Goal: Information Seeking & Learning: Learn about a topic

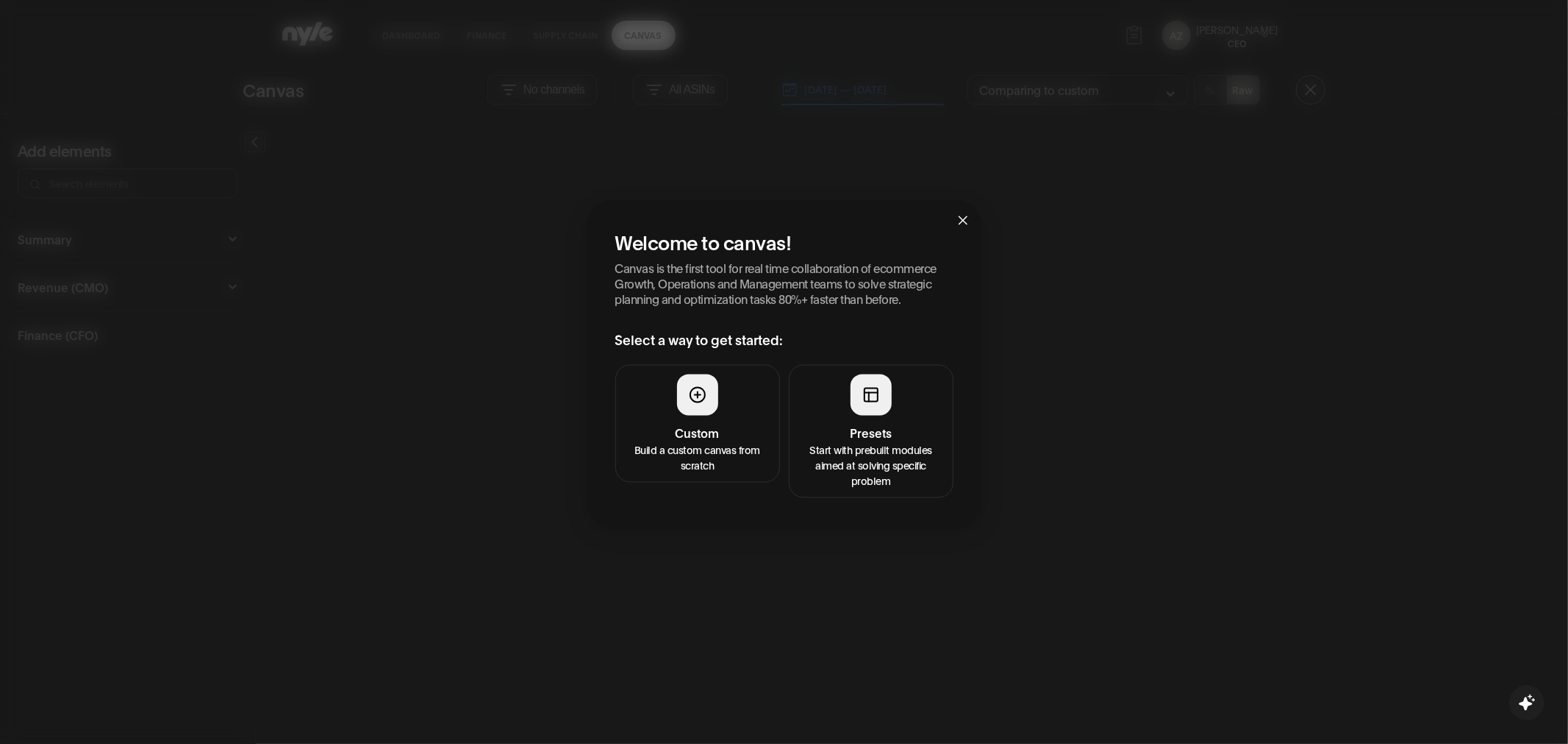
click at [855, 410] on div at bounding box center [872, 394] width 41 height 41
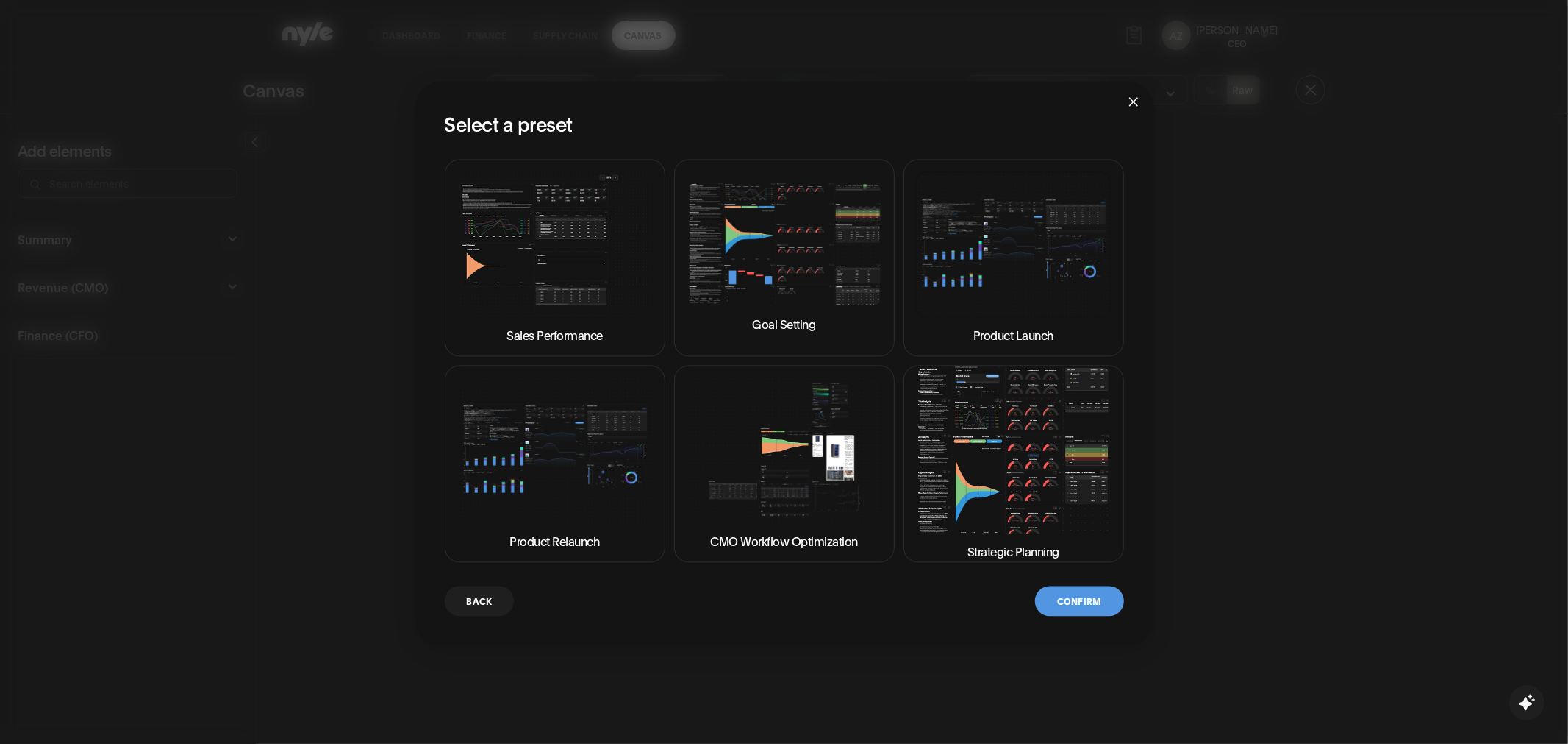
click at [1031, 451] on img at bounding box center [1014, 449] width 196 height 167
click at [1127, 107] on span "Close" at bounding box center [1133, 101] width 40 height 40
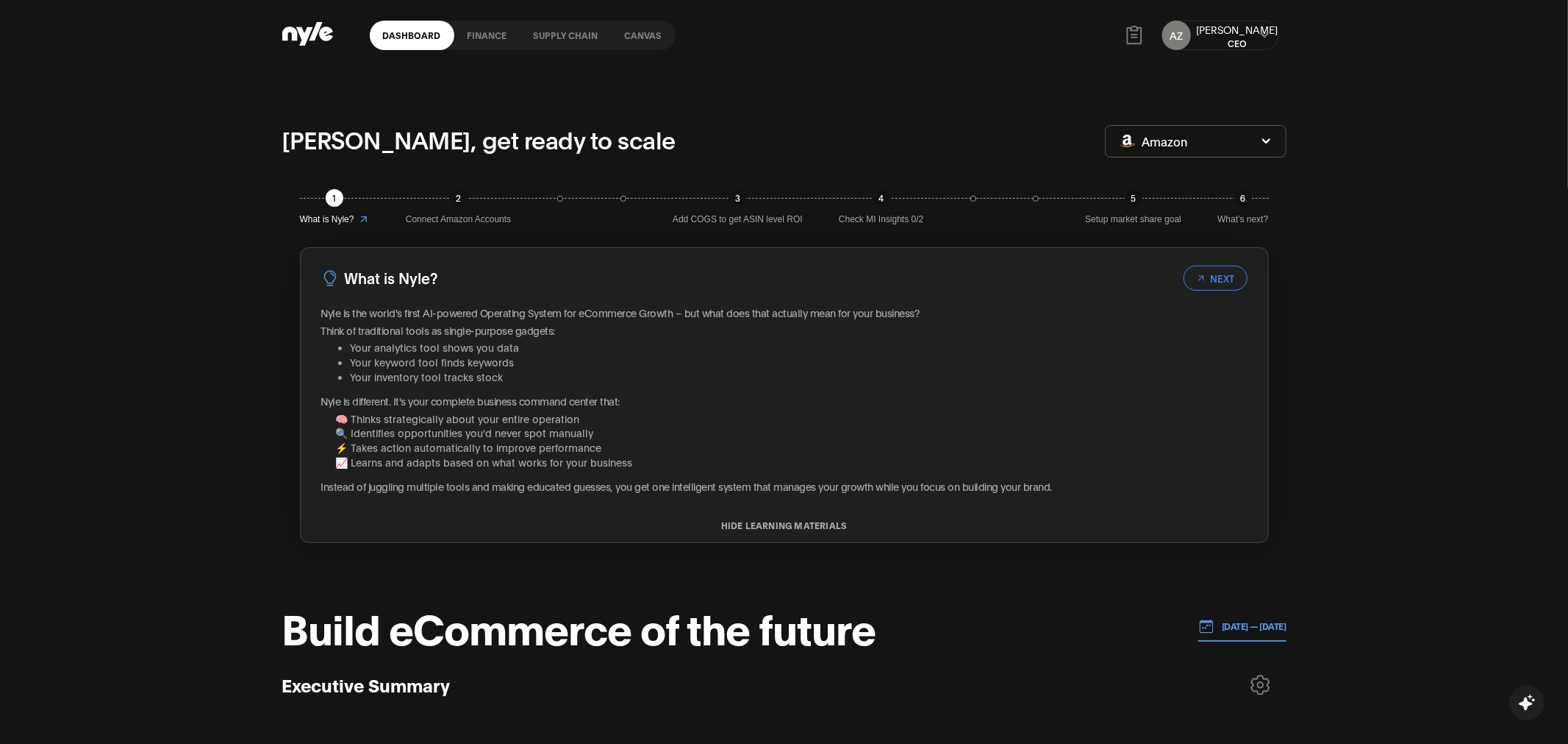
click at [640, 38] on link "Canvas" at bounding box center [644, 35] width 64 height 30
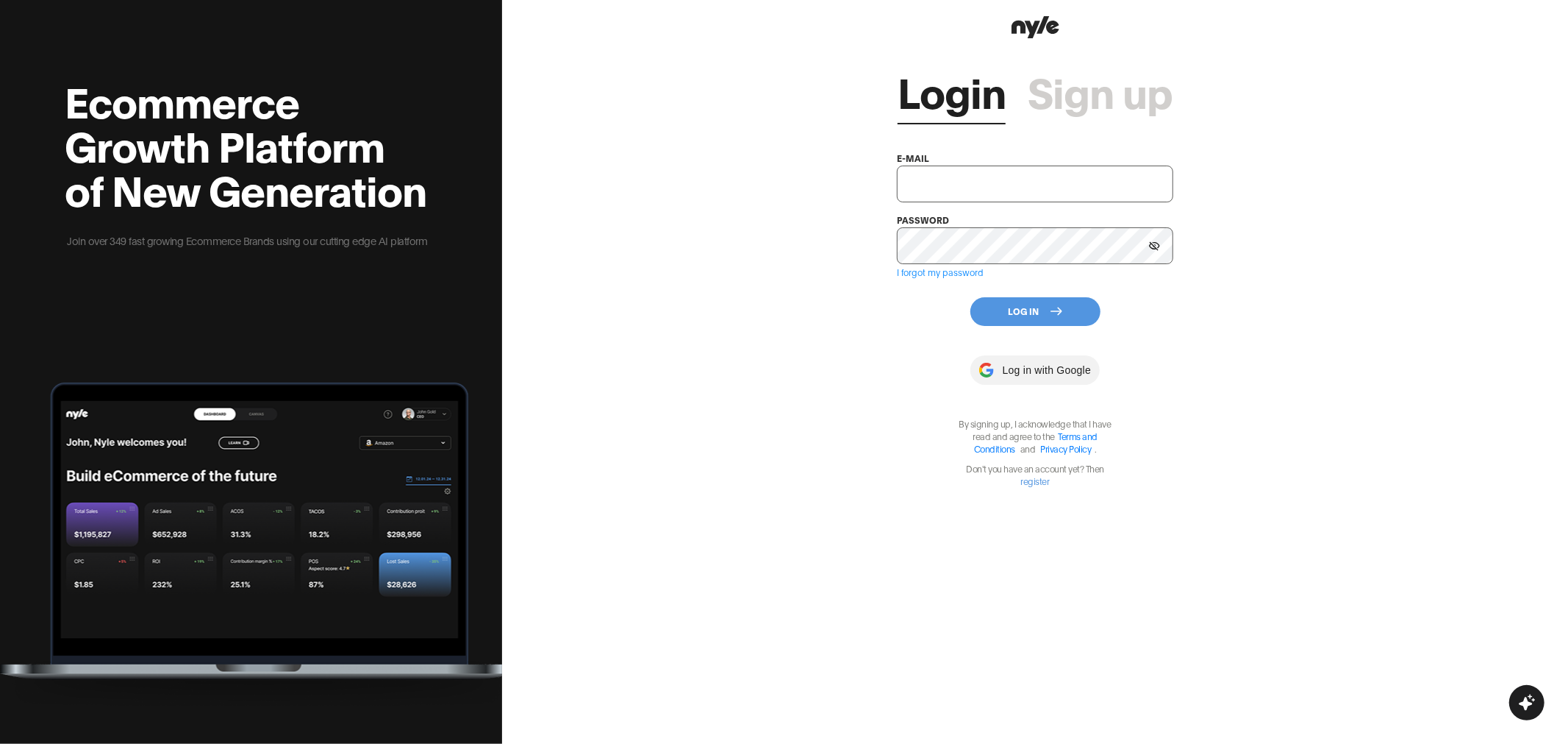
type input "showroom@nyle.ai"
click at [1021, 306] on button "Log In" at bounding box center [1035, 311] width 130 height 29
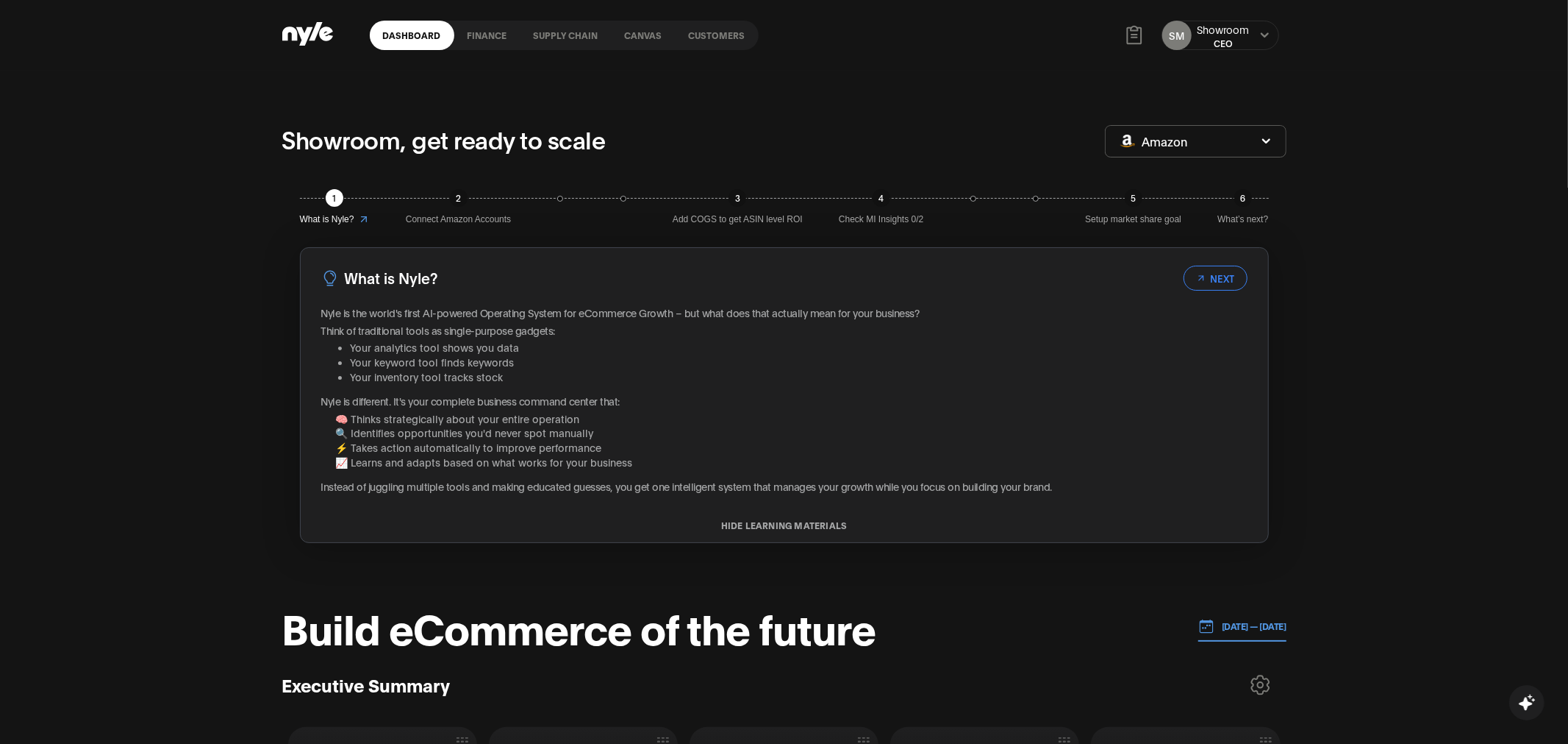
click at [713, 42] on link "Customers" at bounding box center [717, 35] width 83 height 30
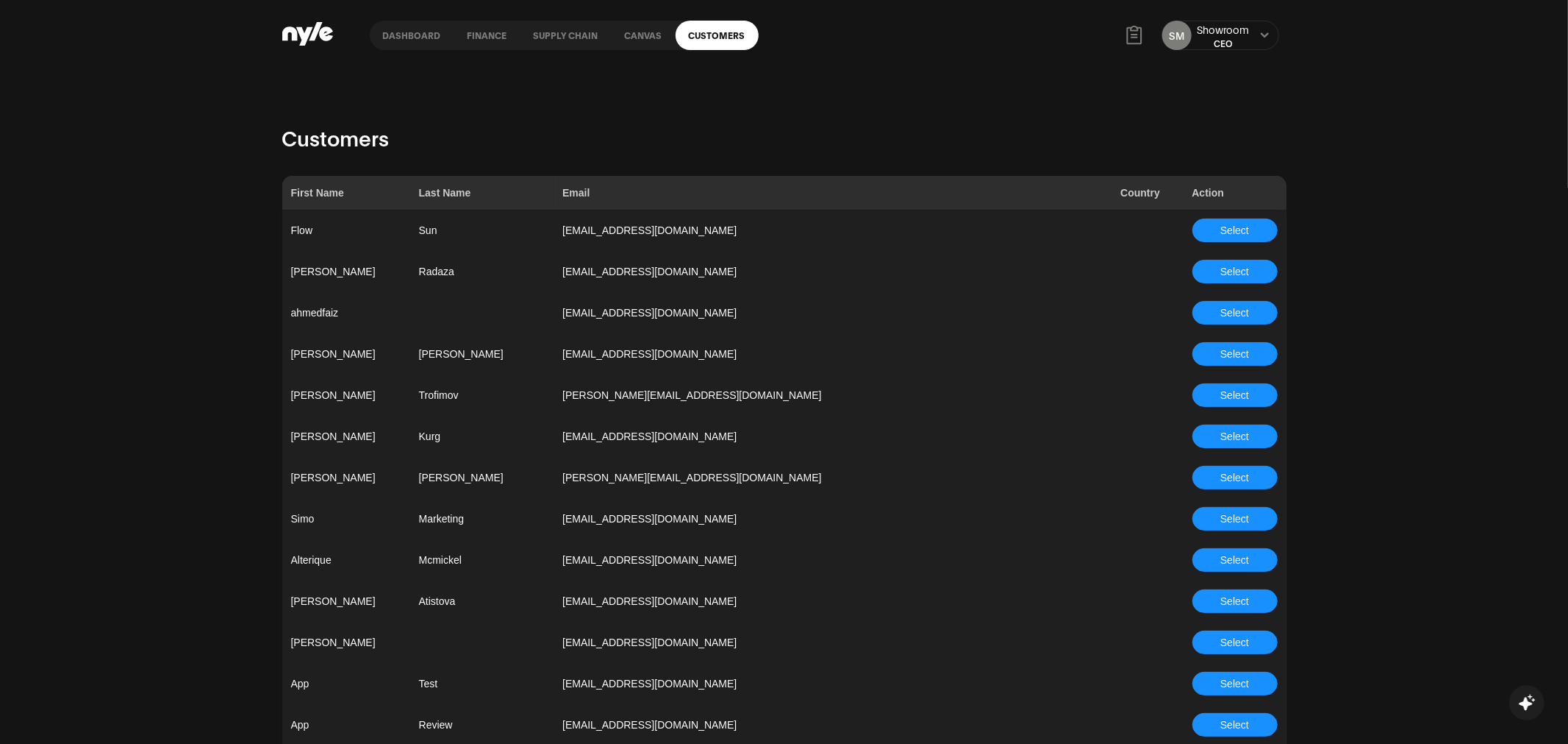
scroll to position [4059, 0]
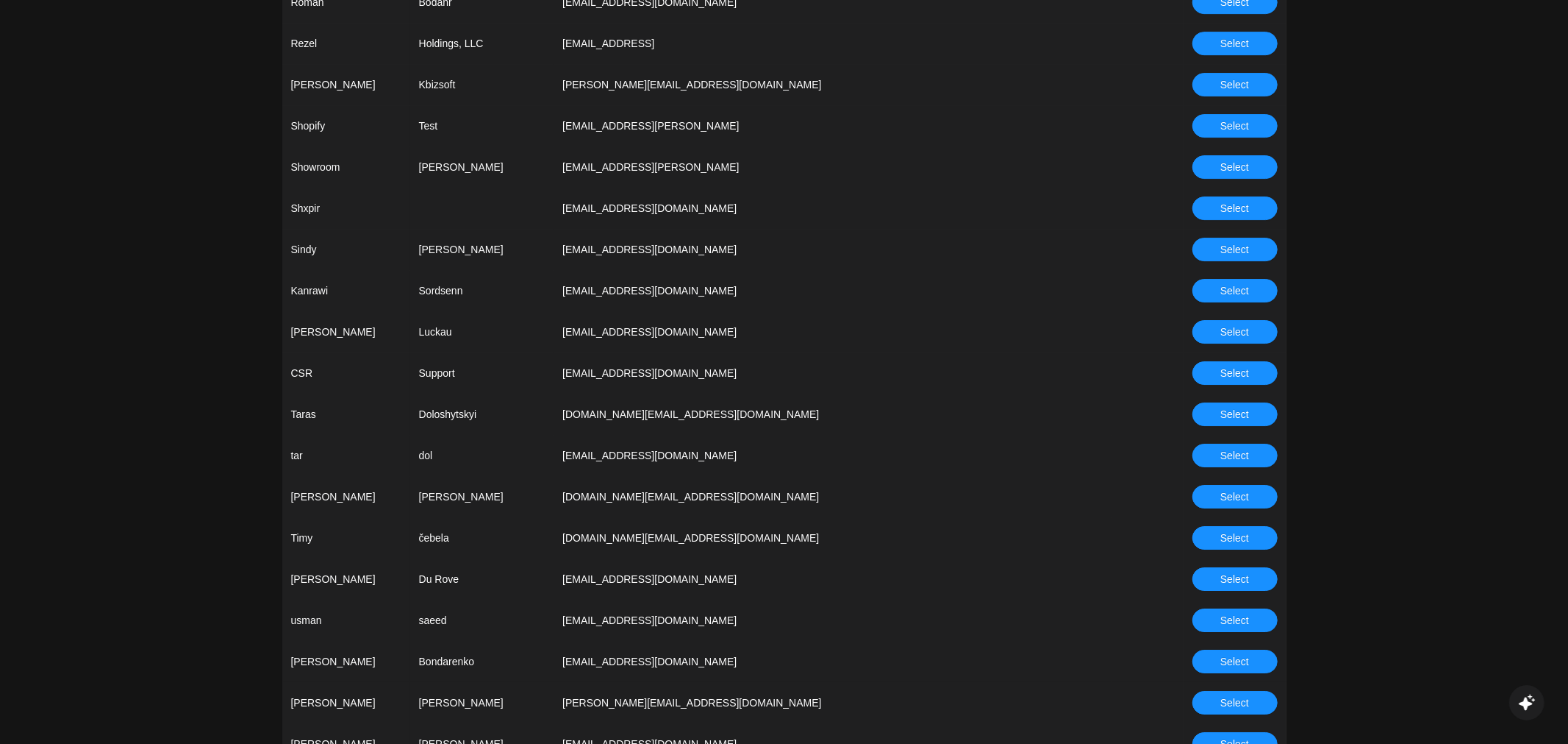
click at [1219, 372] on button "Select" at bounding box center [1235, 372] width 85 height 24
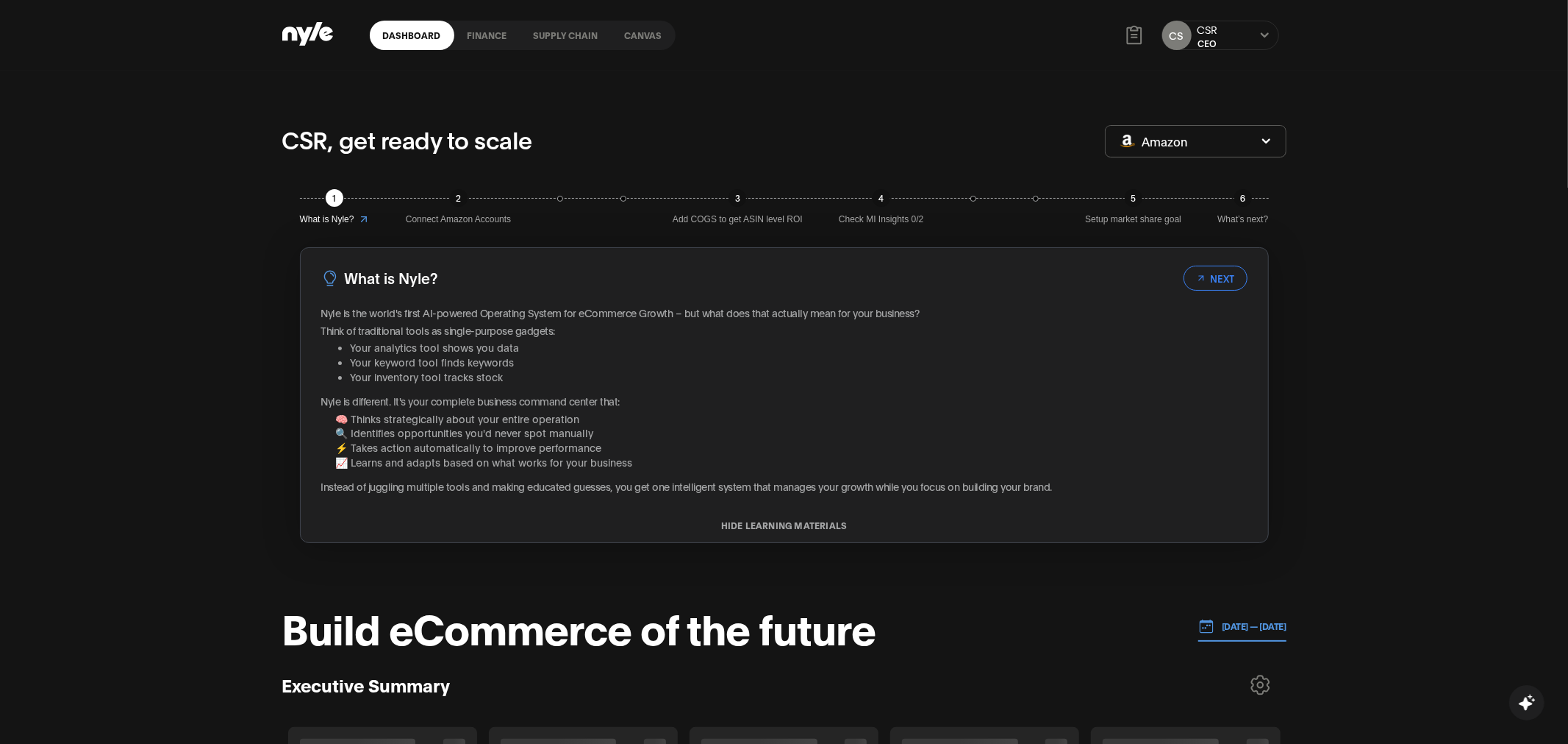
click at [653, 45] on link "Canvas" at bounding box center [644, 35] width 64 height 30
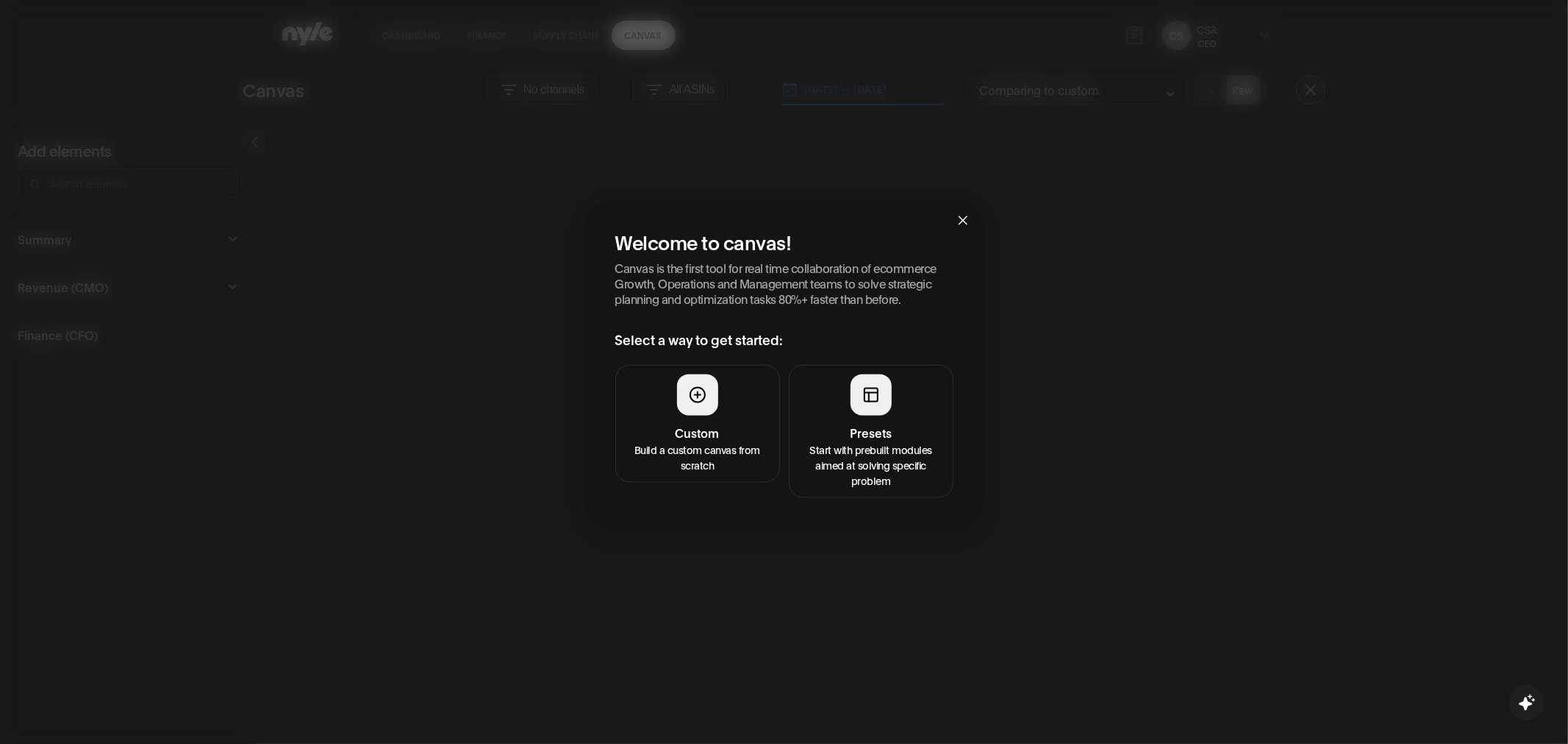
click at [837, 389] on button "Presets Start with prebuilt modules aimed at solving specific problem" at bounding box center [871, 430] width 164 height 133
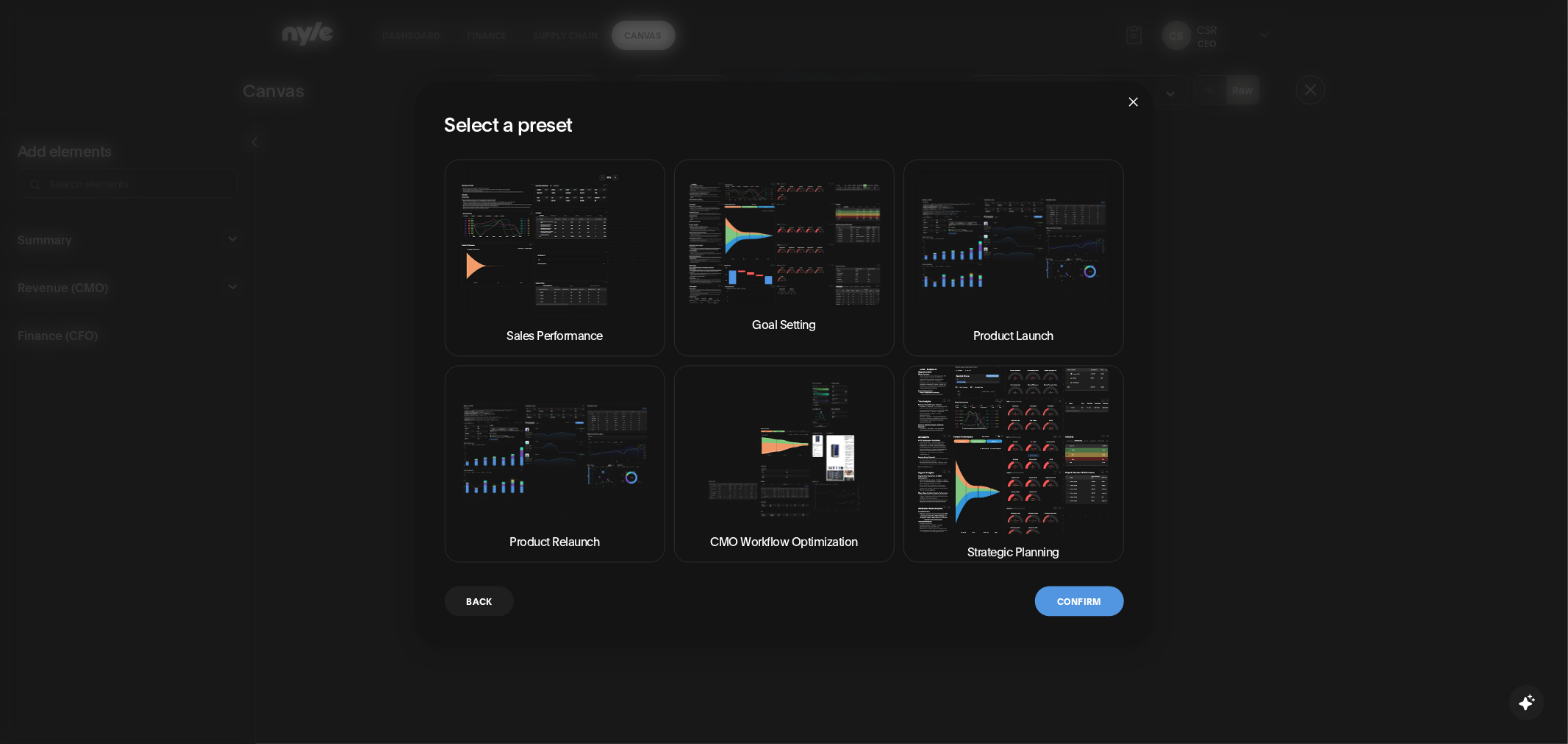
click at [961, 485] on img at bounding box center [1014, 449] width 196 height 167
click at [1075, 608] on button "Confirm" at bounding box center [1079, 601] width 88 height 30
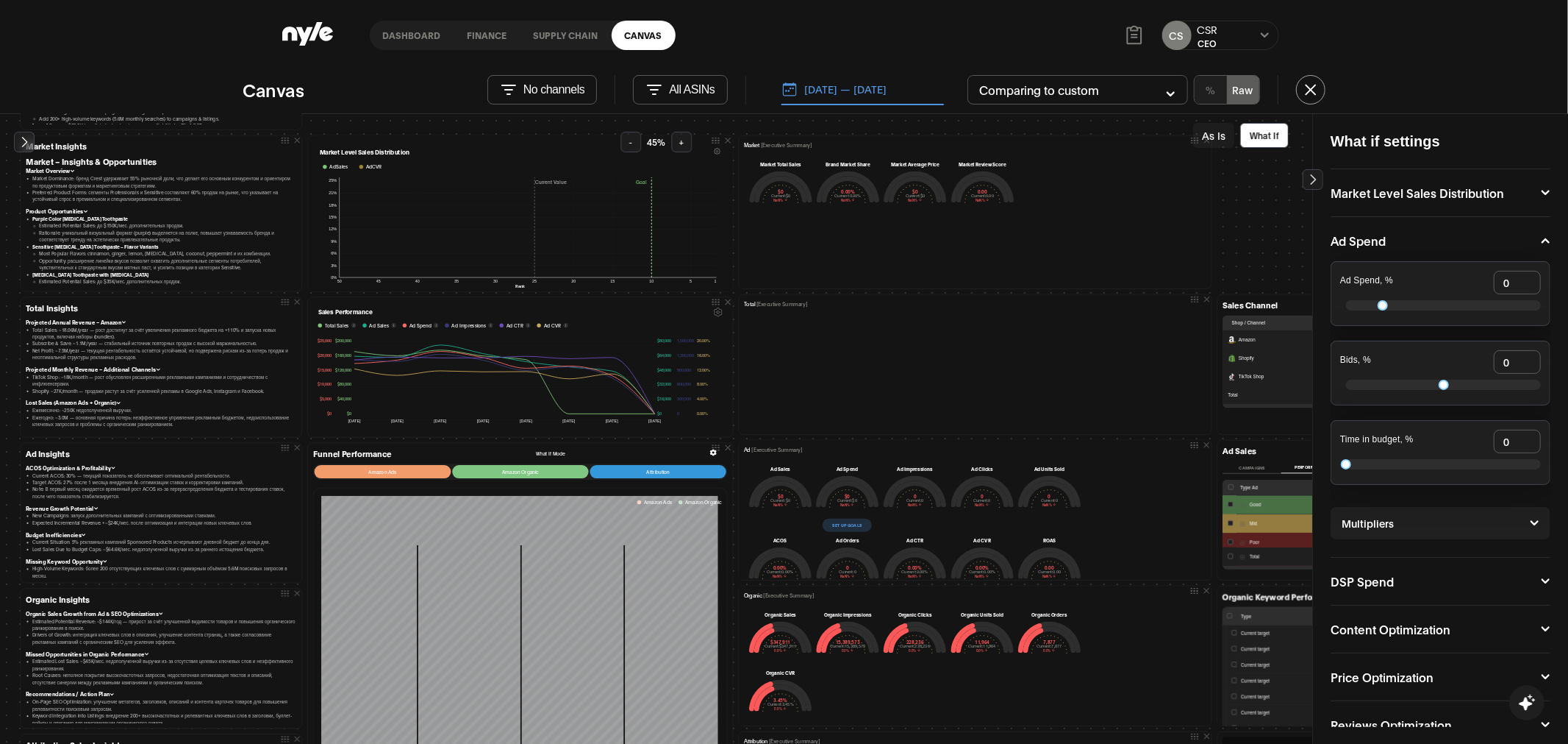
scroll to position [166, 0]
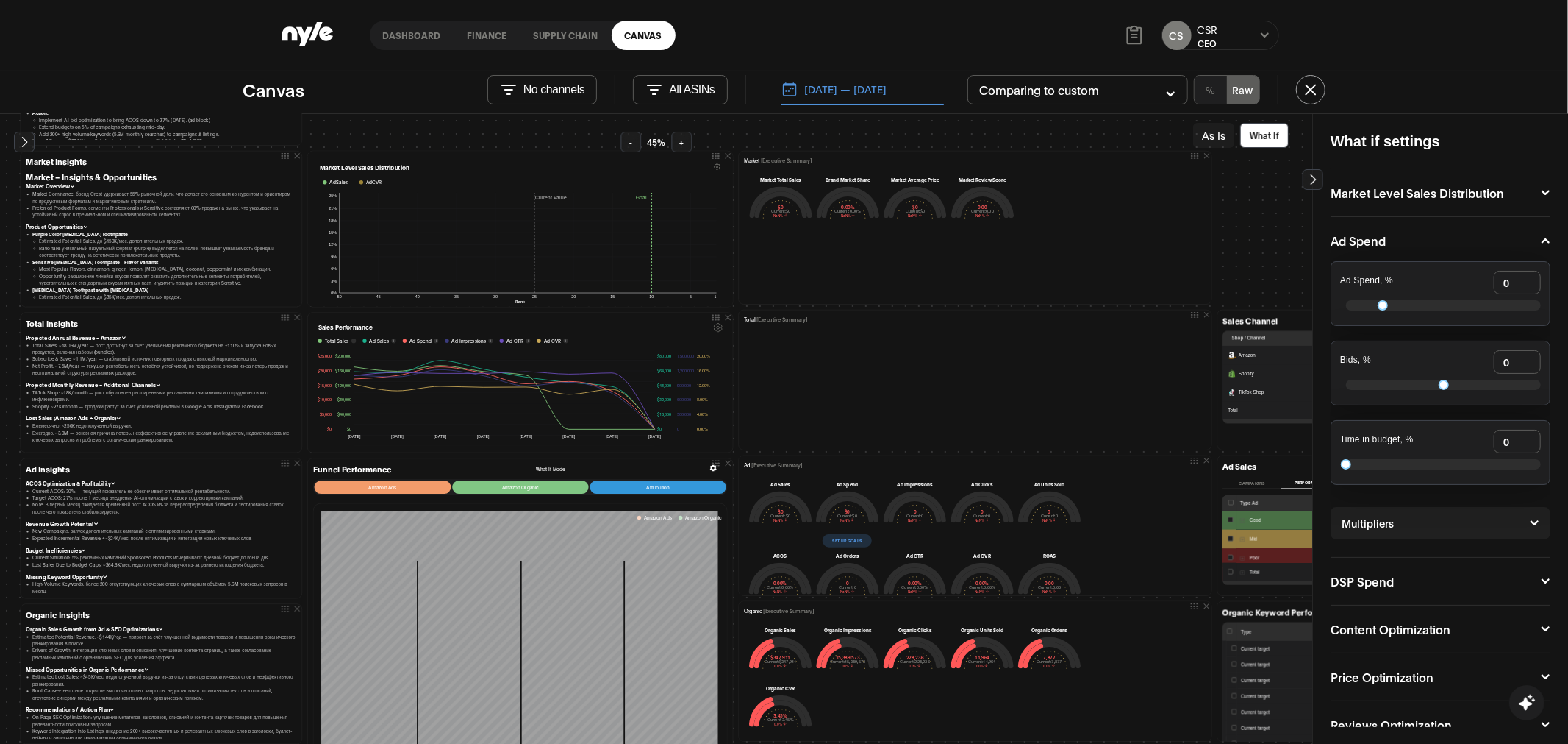
click at [1217, 147] on button "As Is" at bounding box center [1214, 135] width 41 height 25
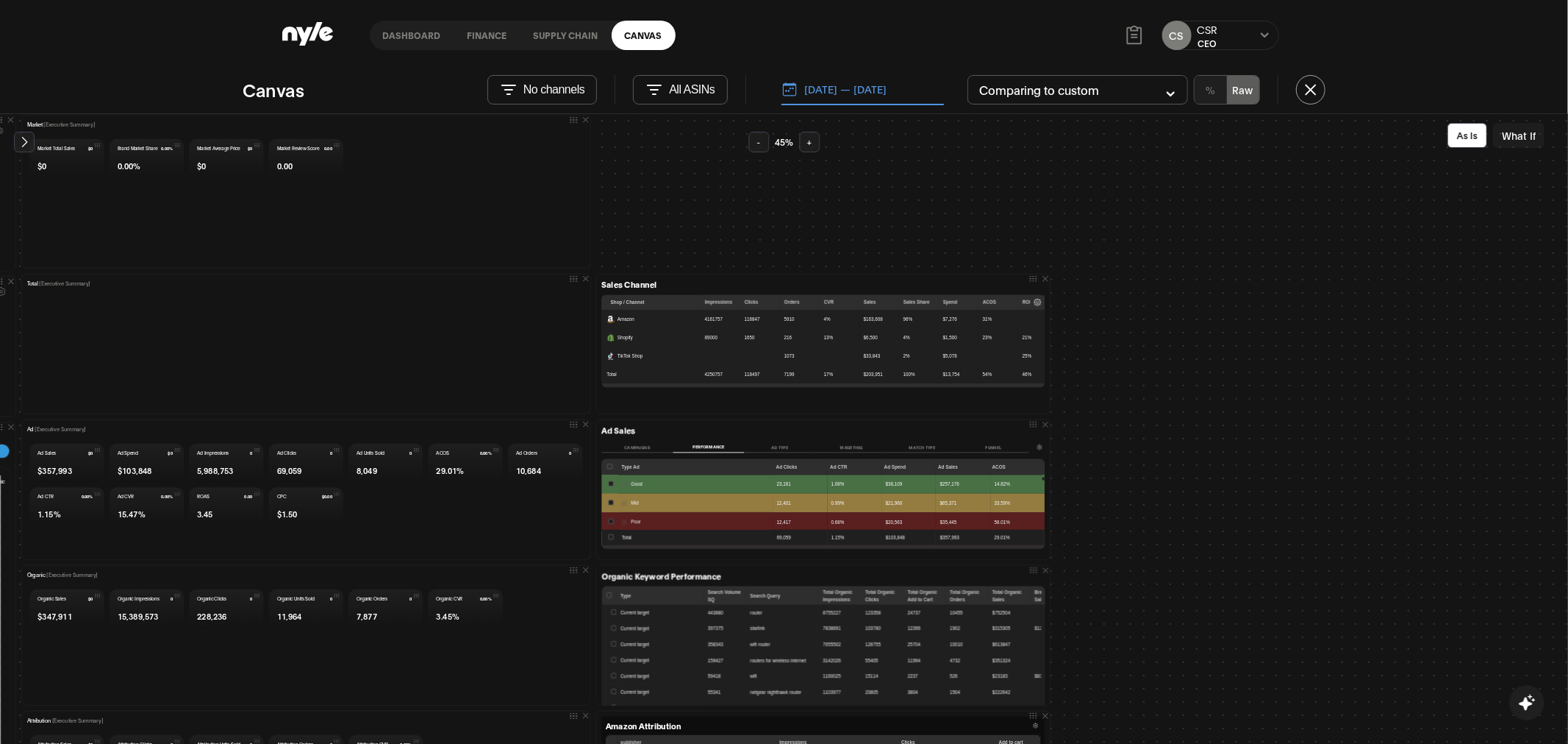
scroll to position [203, 857]
click at [853, 93] on button "[DATE] — [DATE]" at bounding box center [862, 90] width 162 height 31
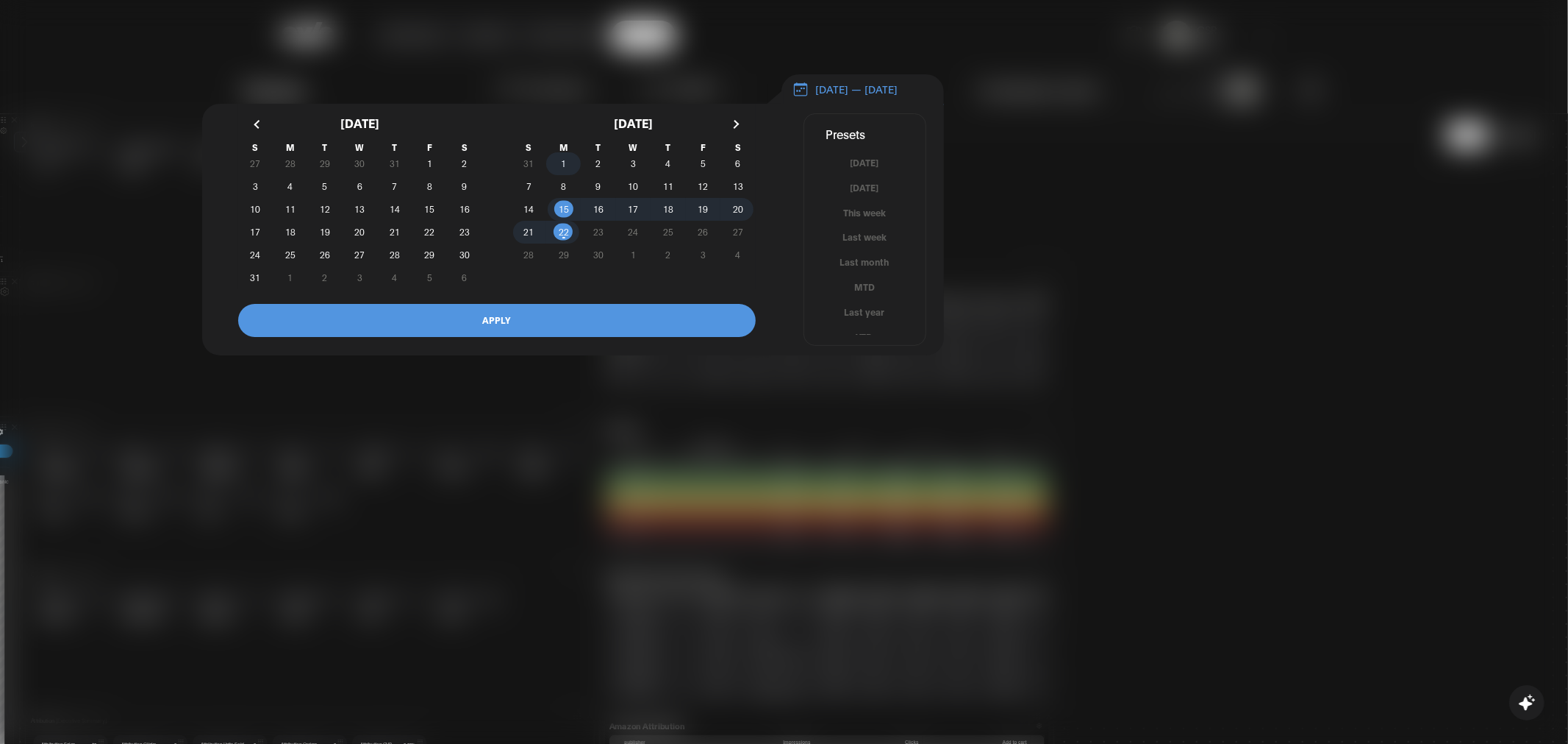
click at [572, 170] on span "1" at bounding box center [563, 164] width 34 height 15
click at [563, 241] on span "22" at bounding box center [564, 232] width 11 height 27
click at [528, 329] on button "APPLY" at bounding box center [497, 320] width 518 height 33
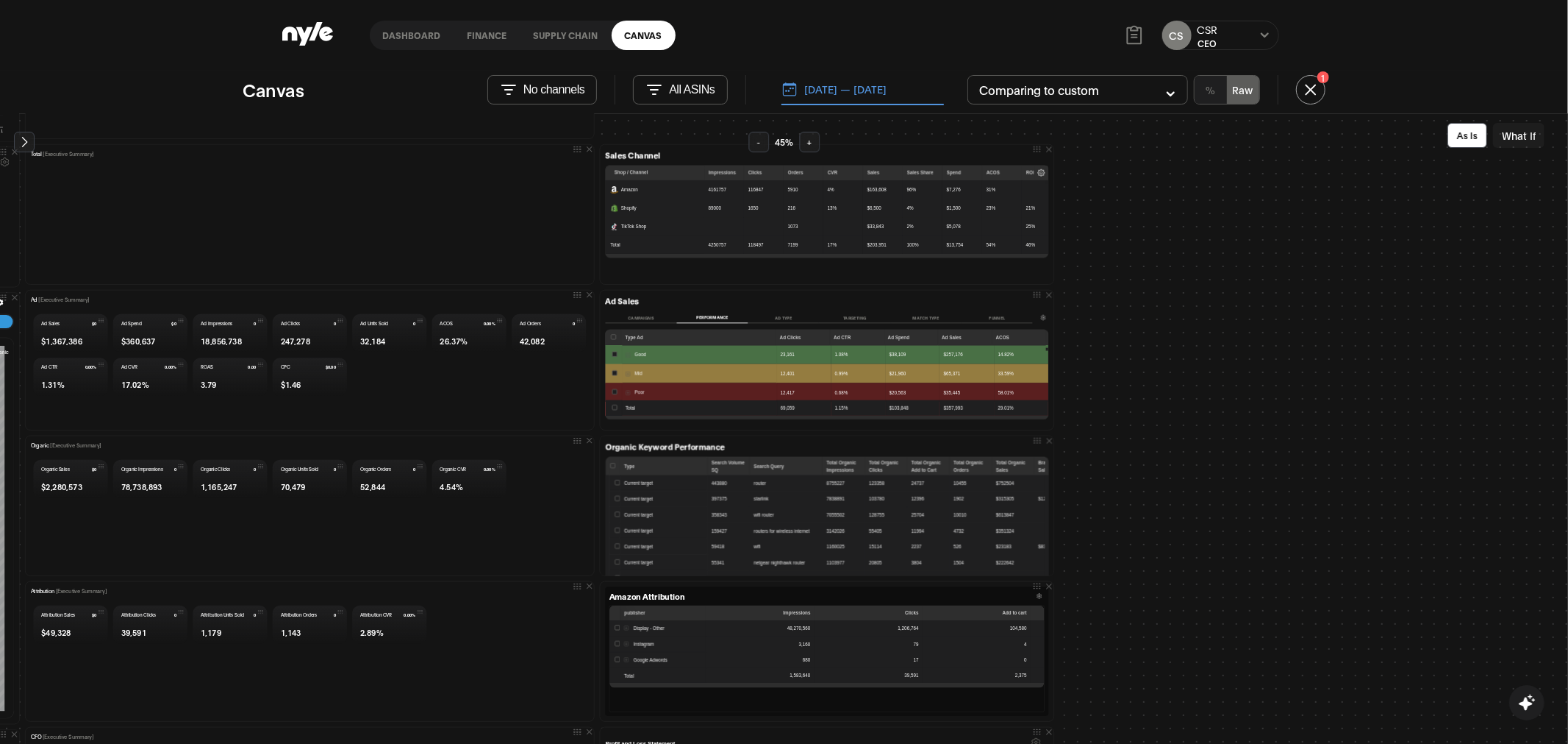
scroll to position [326, 857]
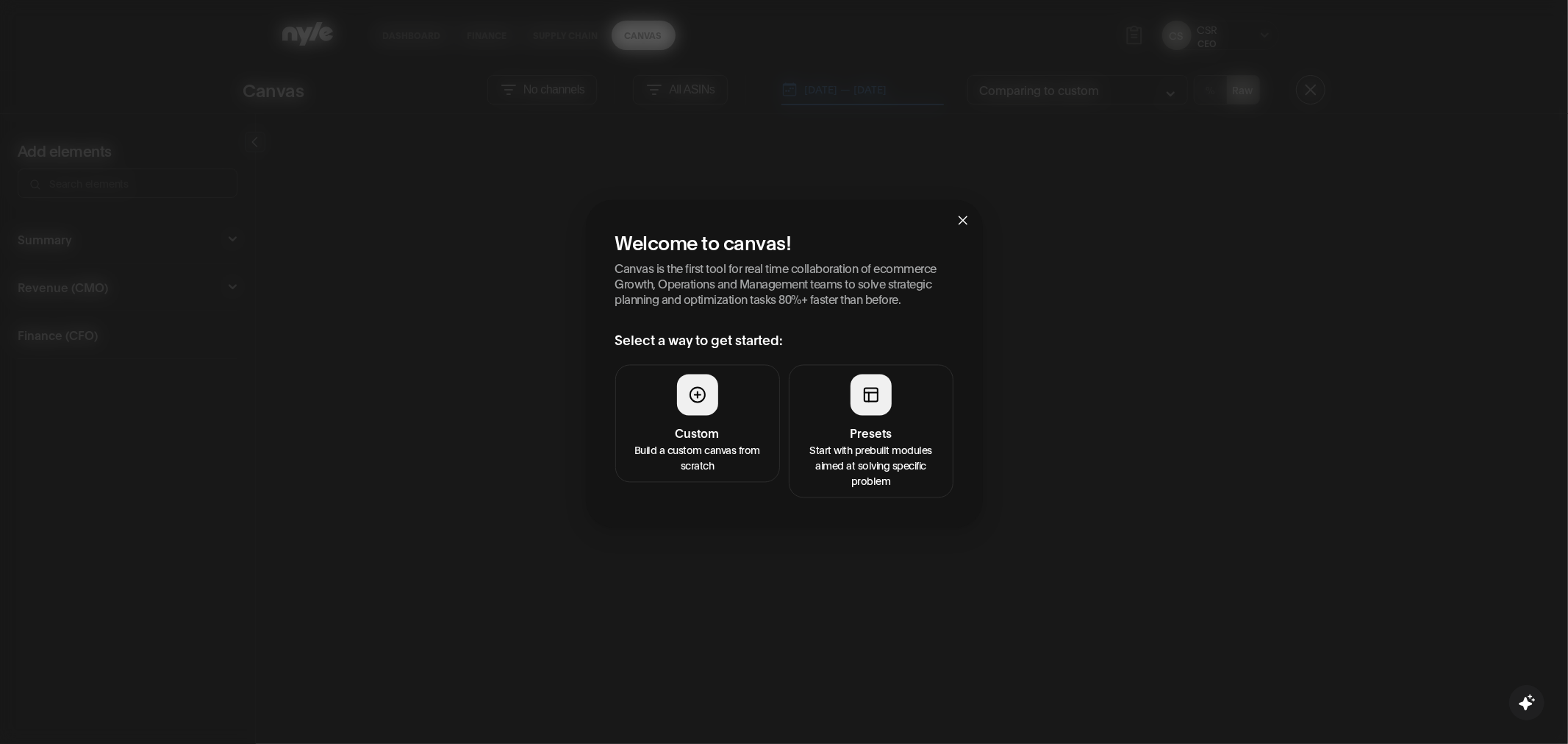
click at [880, 399] on div at bounding box center [872, 394] width 41 height 41
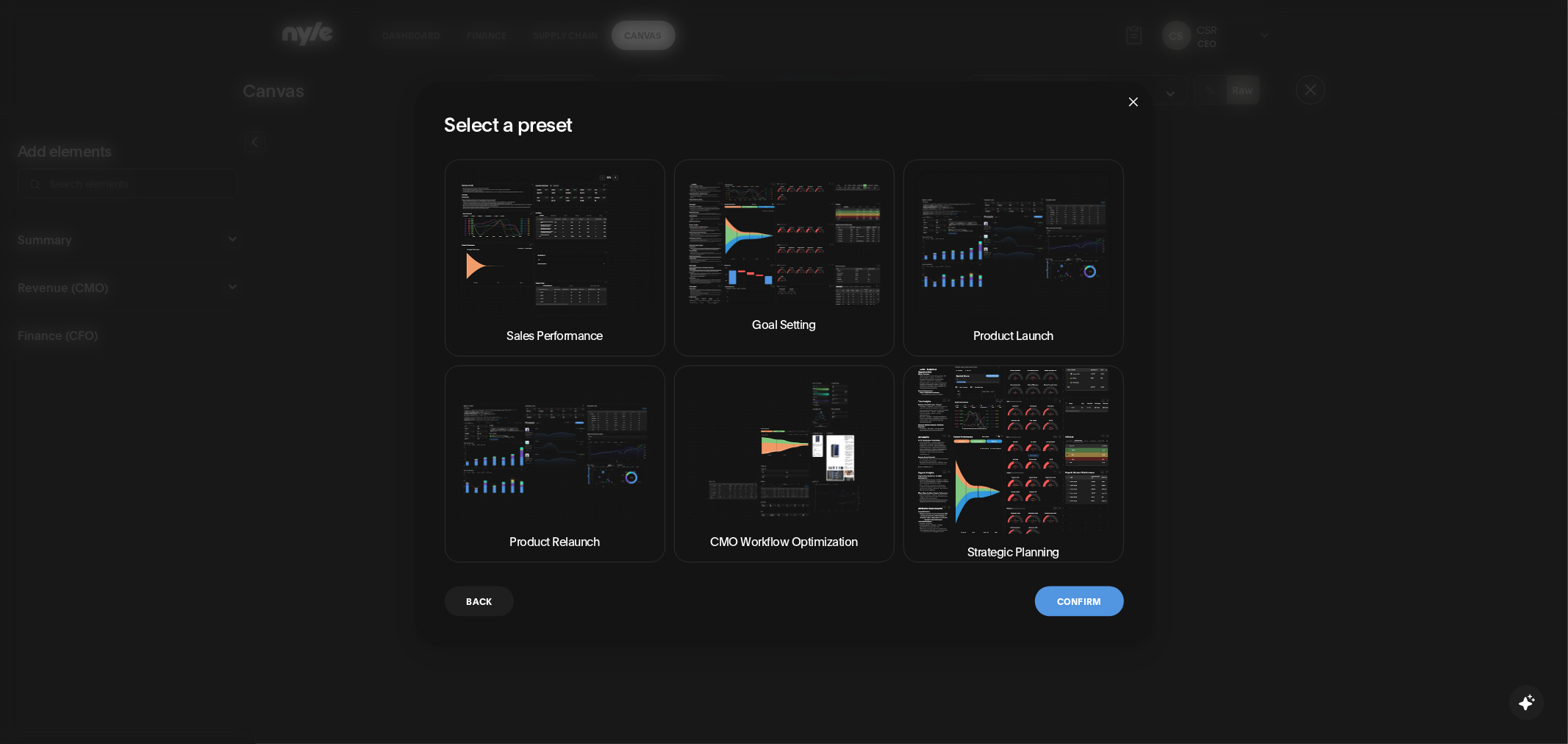
click at [978, 444] on img at bounding box center [1014, 449] width 196 height 167
click at [1079, 600] on button "Confirm" at bounding box center [1079, 601] width 88 height 30
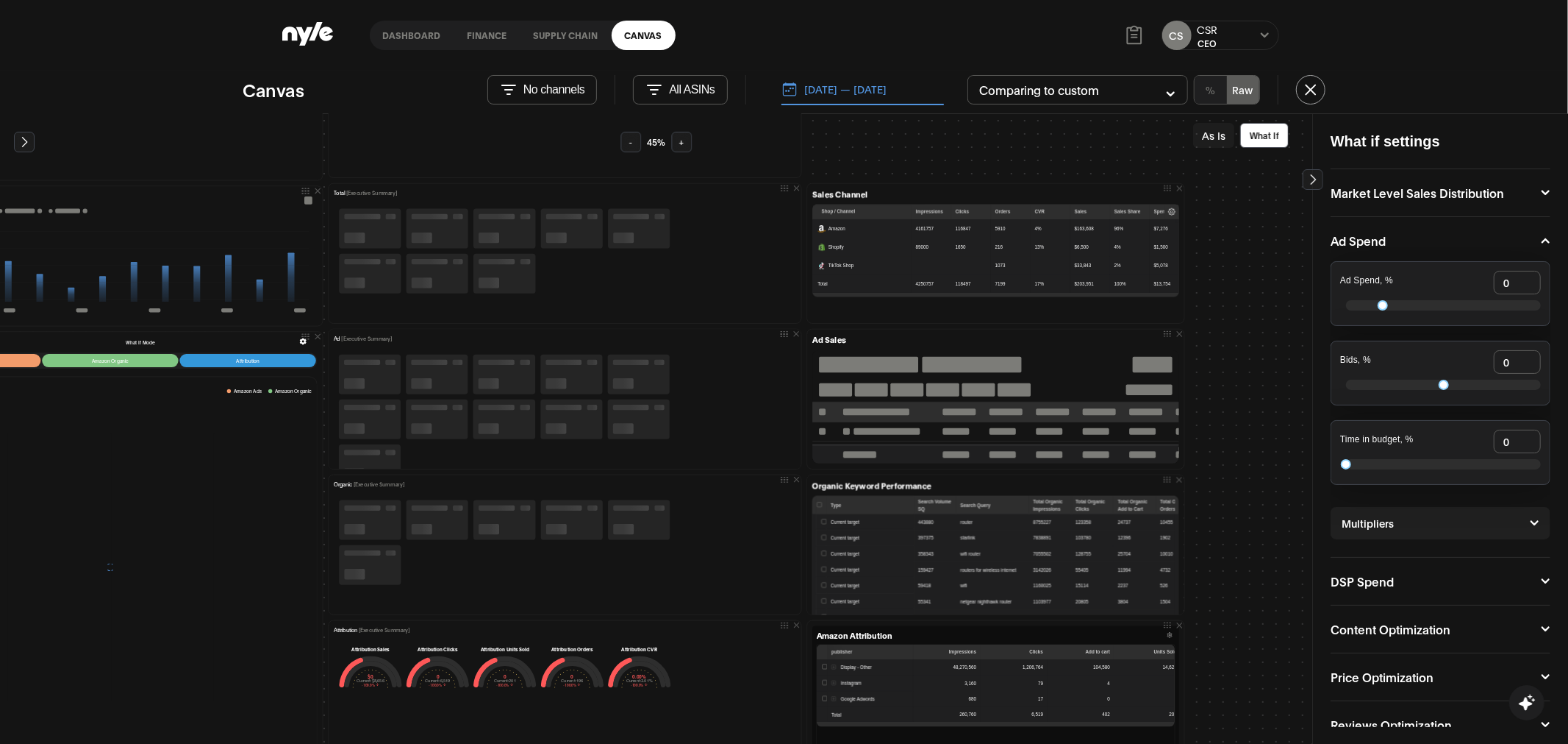
scroll to position [314, 410]
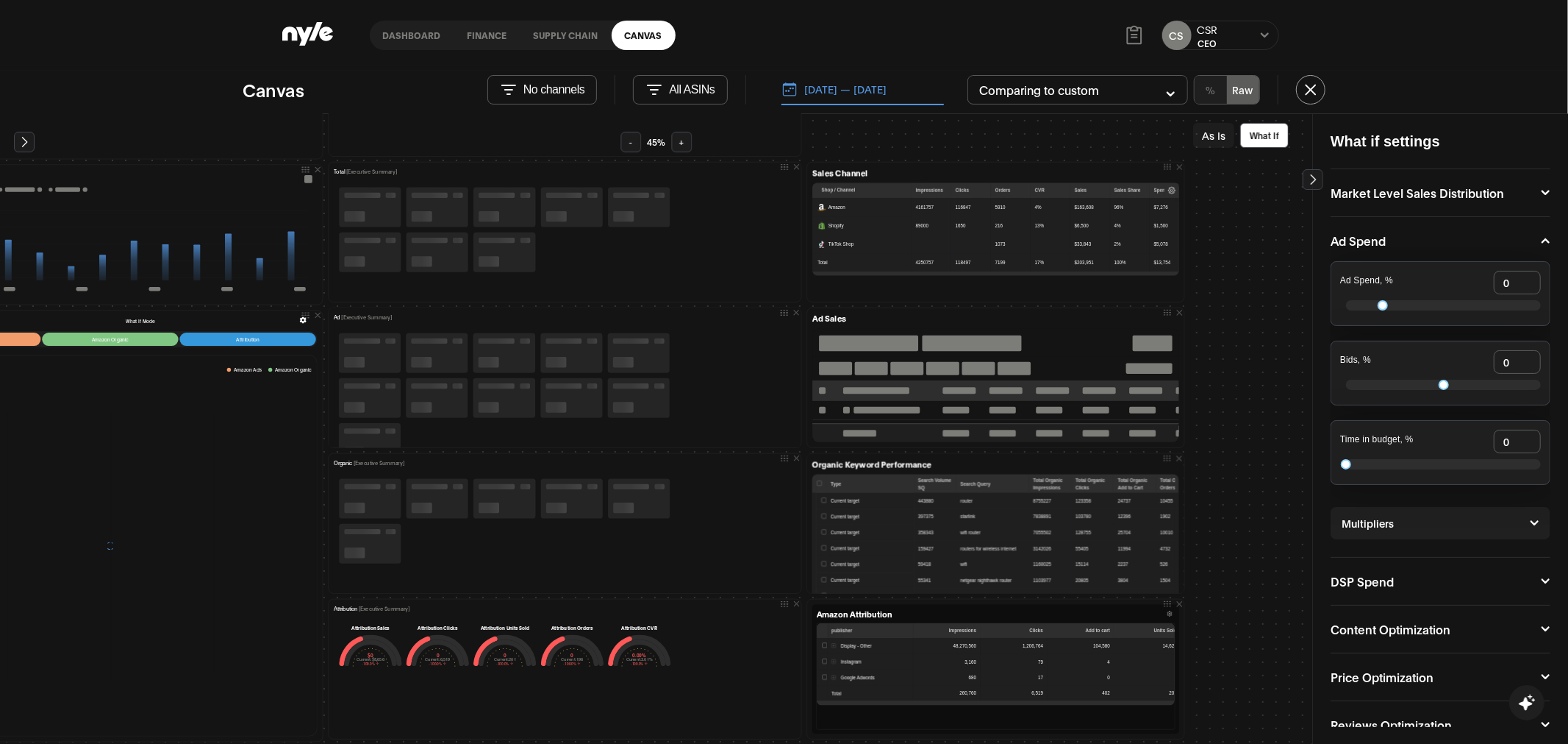
click at [850, 94] on button "[DATE] — [DATE]" at bounding box center [862, 90] width 162 height 31
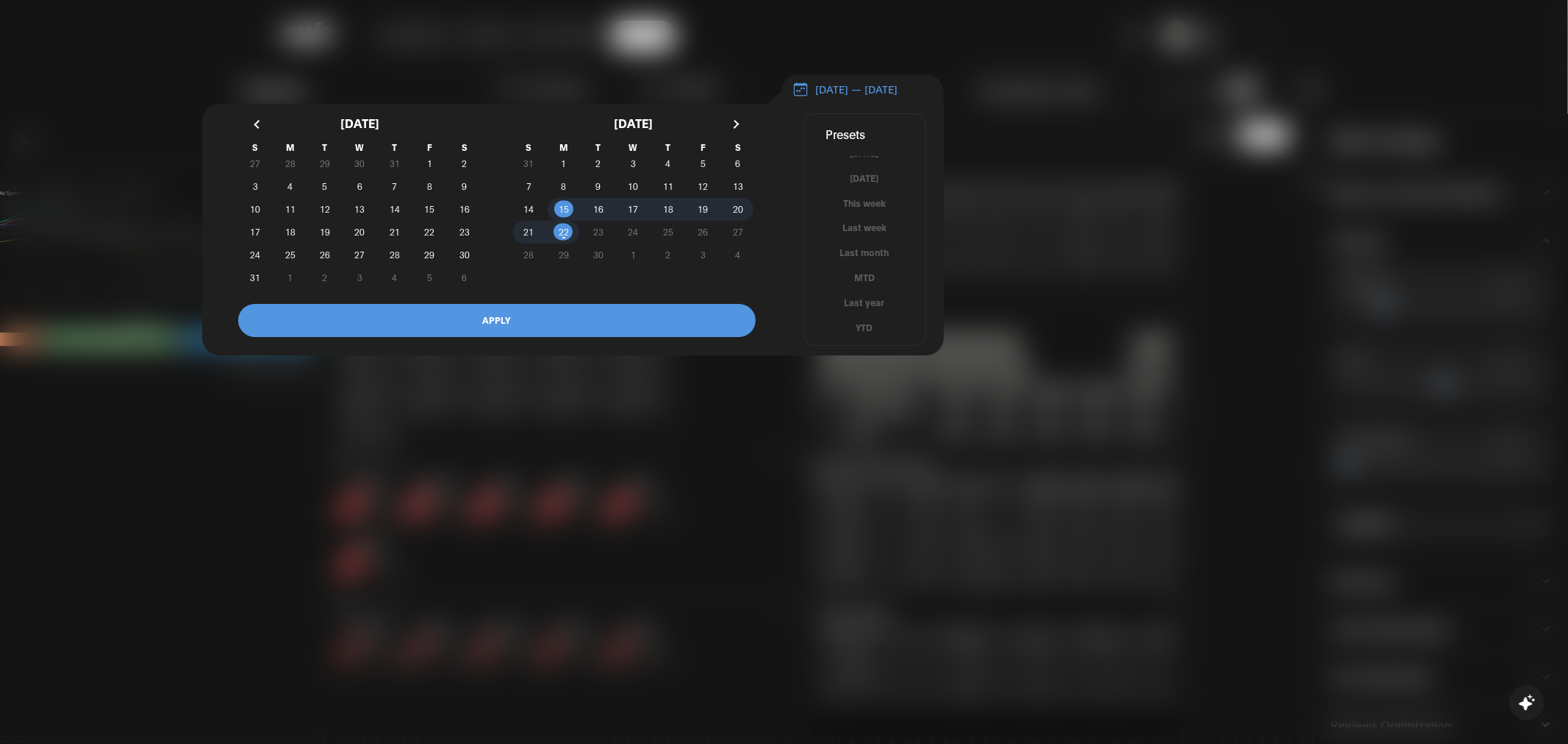
scroll to position [8, 0]
click at [867, 286] on button "MTD" at bounding box center [865, 279] width 121 height 14
click at [642, 321] on button "APPLY" at bounding box center [497, 320] width 518 height 33
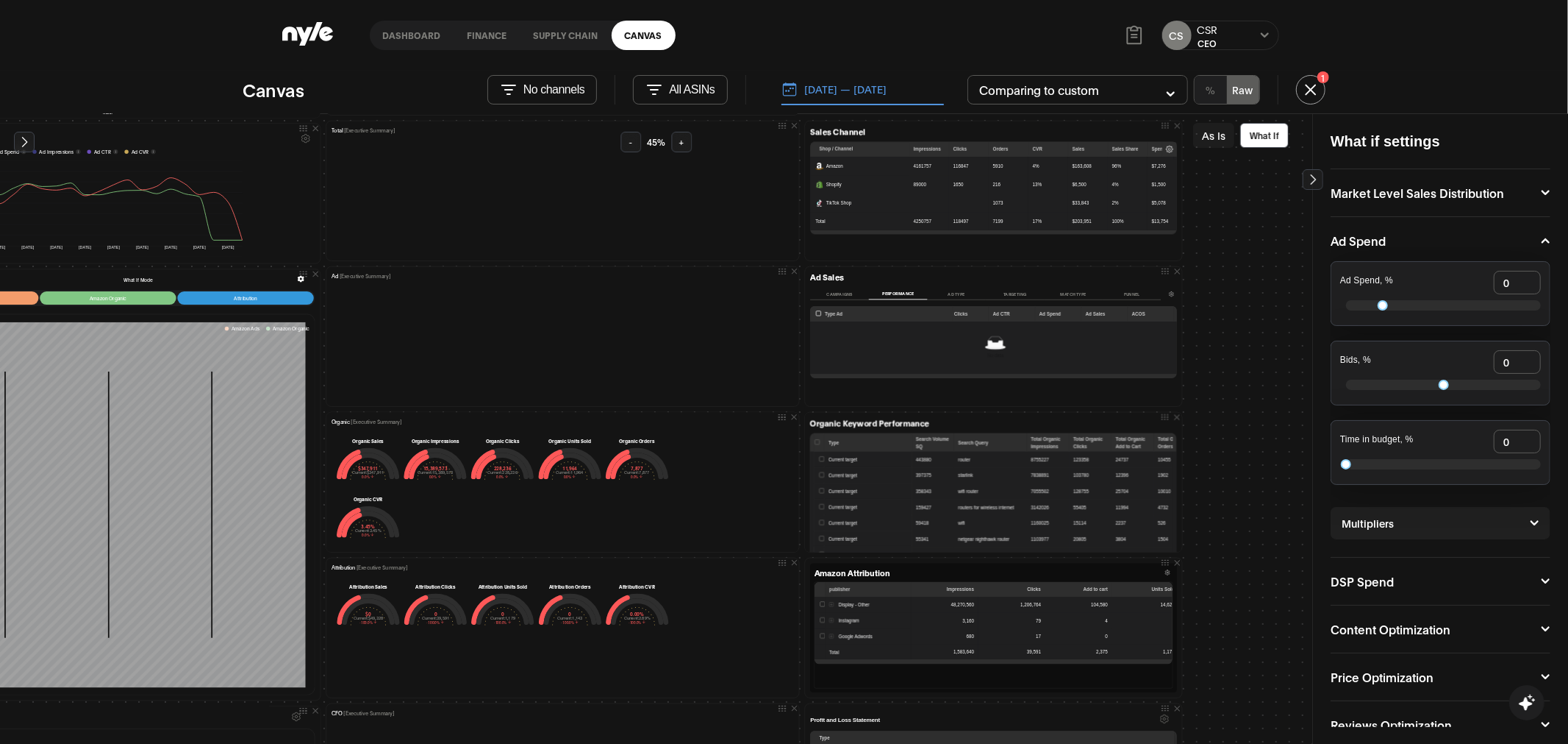
scroll to position [356, 413]
click at [847, 291] on button "Campaigns" at bounding box center [840, 293] width 58 height 11
click at [894, 295] on button "Performance" at bounding box center [898, 293] width 58 height 11
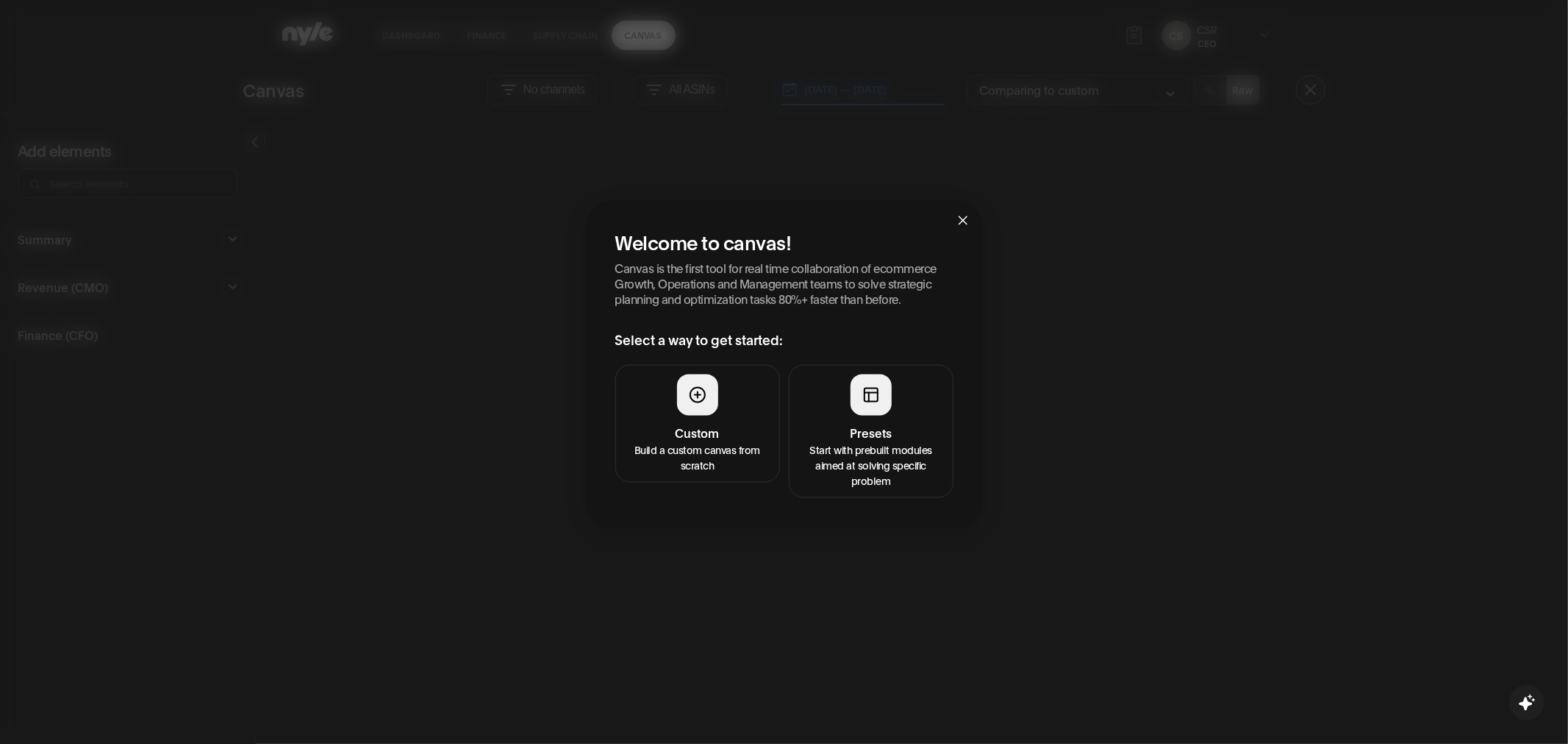
click at [837, 437] on h4 "Presets" at bounding box center [871, 432] width 145 height 18
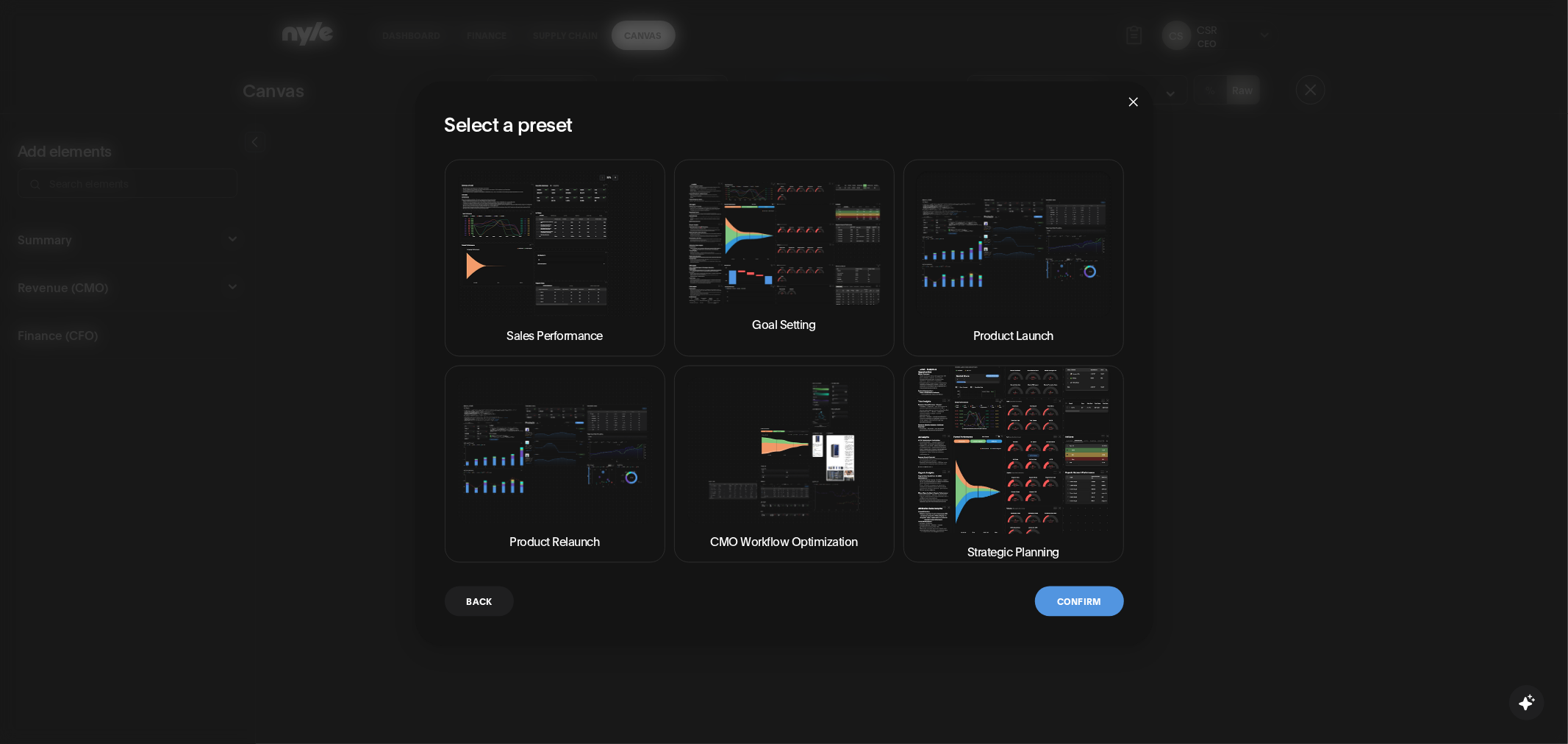
click at [1060, 422] on img at bounding box center [1014, 449] width 196 height 167
click at [1082, 596] on button "Confirm" at bounding box center [1079, 601] width 88 height 30
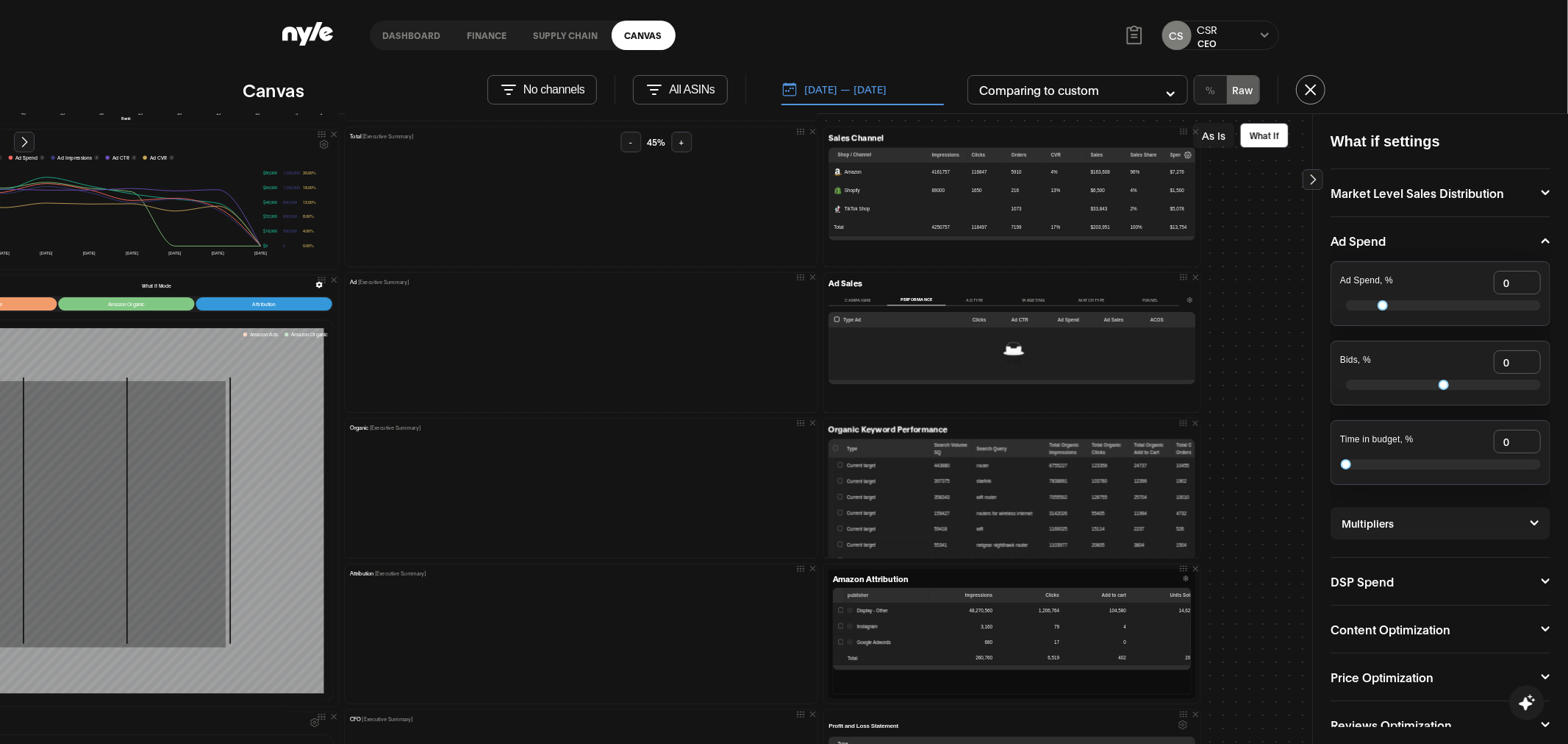
scroll to position [350, 394]
click at [853, 292] on div "Campaigns Performance Ad Type Targeting Match type Funnel" at bounding box center [1005, 299] width 351 height 13
click at [852, 295] on button "Campaigns" at bounding box center [859, 299] width 58 height 11
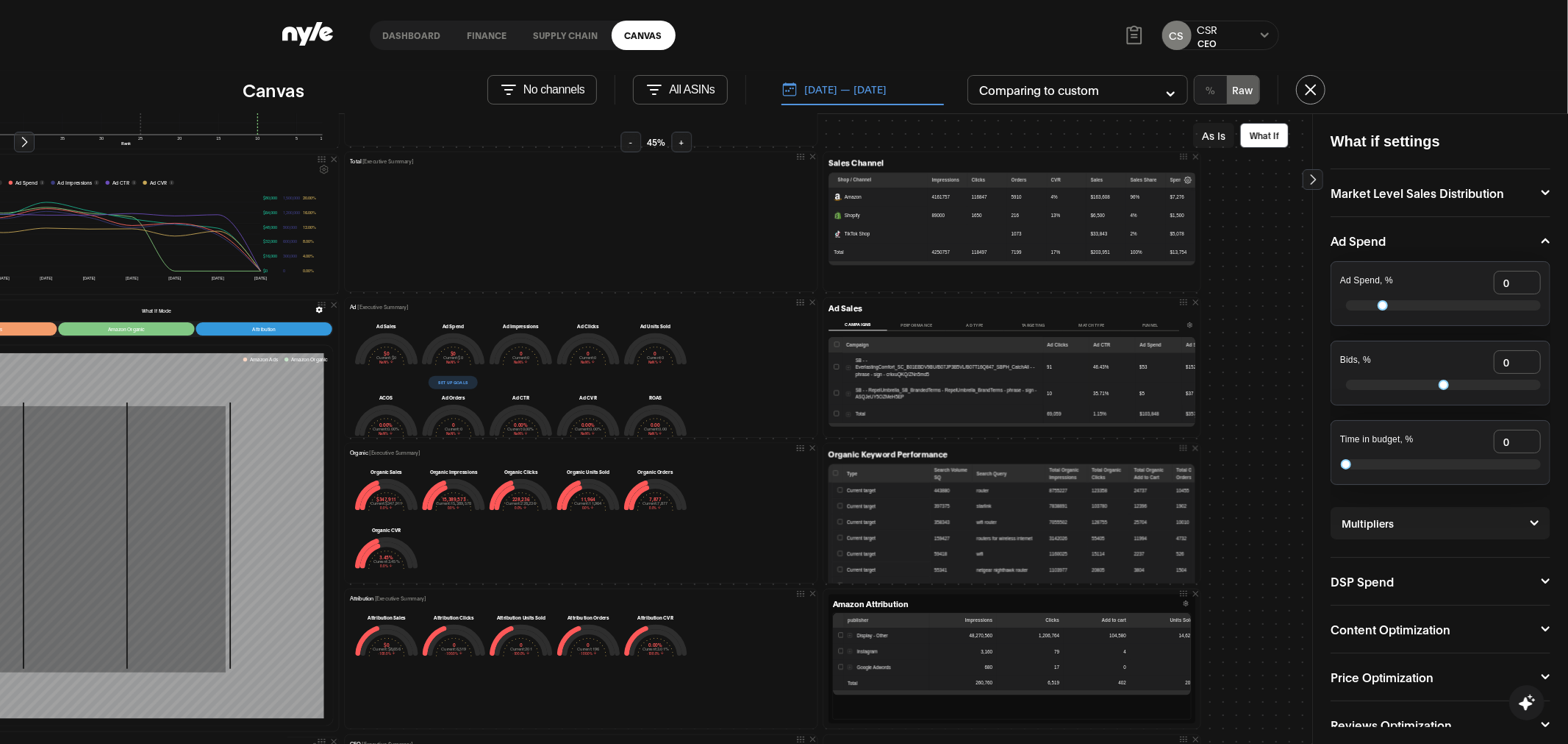
scroll to position [8, 0]
click at [916, 322] on button "Performance" at bounding box center [916, 324] width 58 height 11
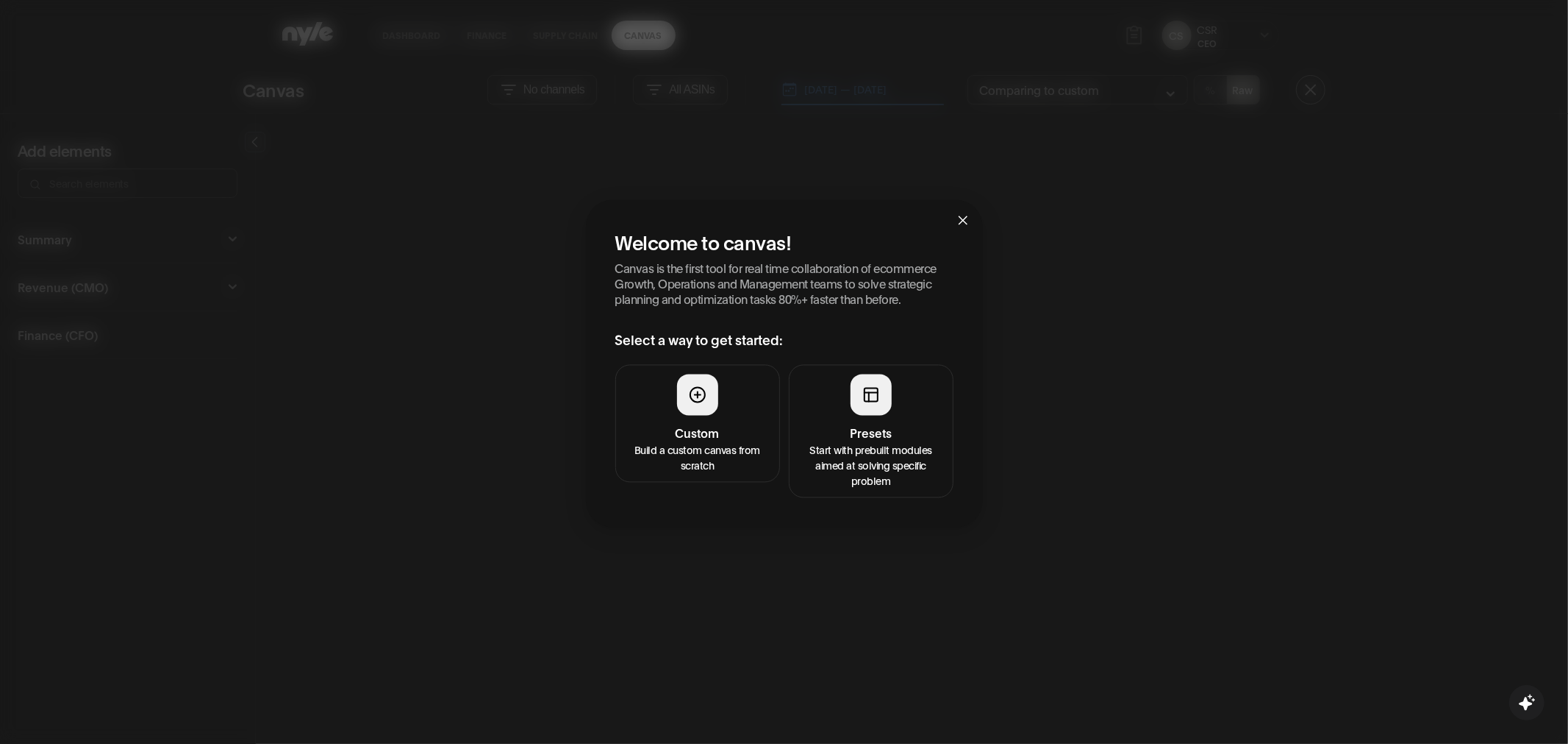
click at [872, 416] on button "Presets Start with prebuilt modules aimed at solving specific problem" at bounding box center [871, 430] width 164 height 133
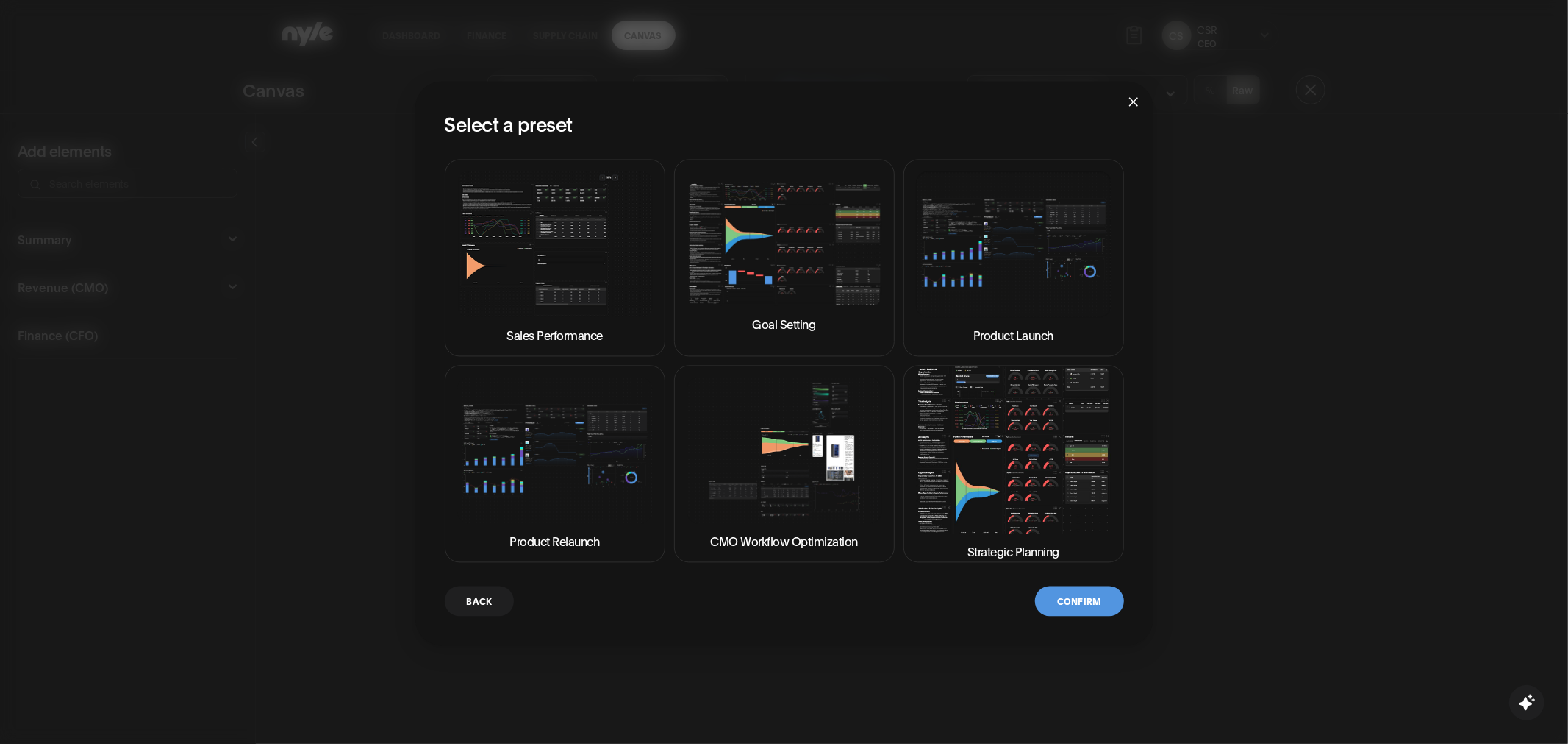
click at [978, 442] on img at bounding box center [1014, 449] width 196 height 167
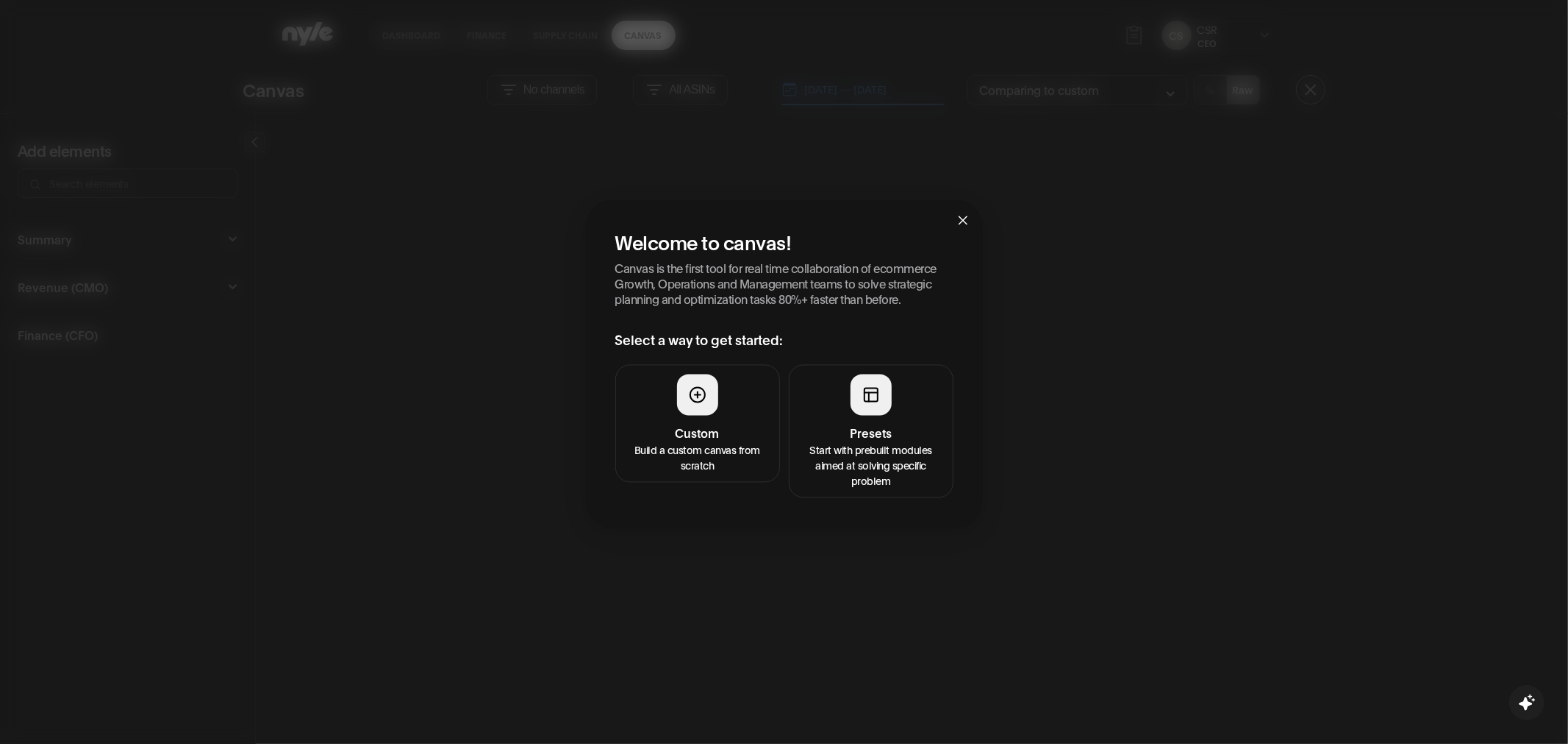
click at [844, 458] on p "Start with prebuilt modules aimed at solving specific problem" at bounding box center [871, 465] width 145 height 46
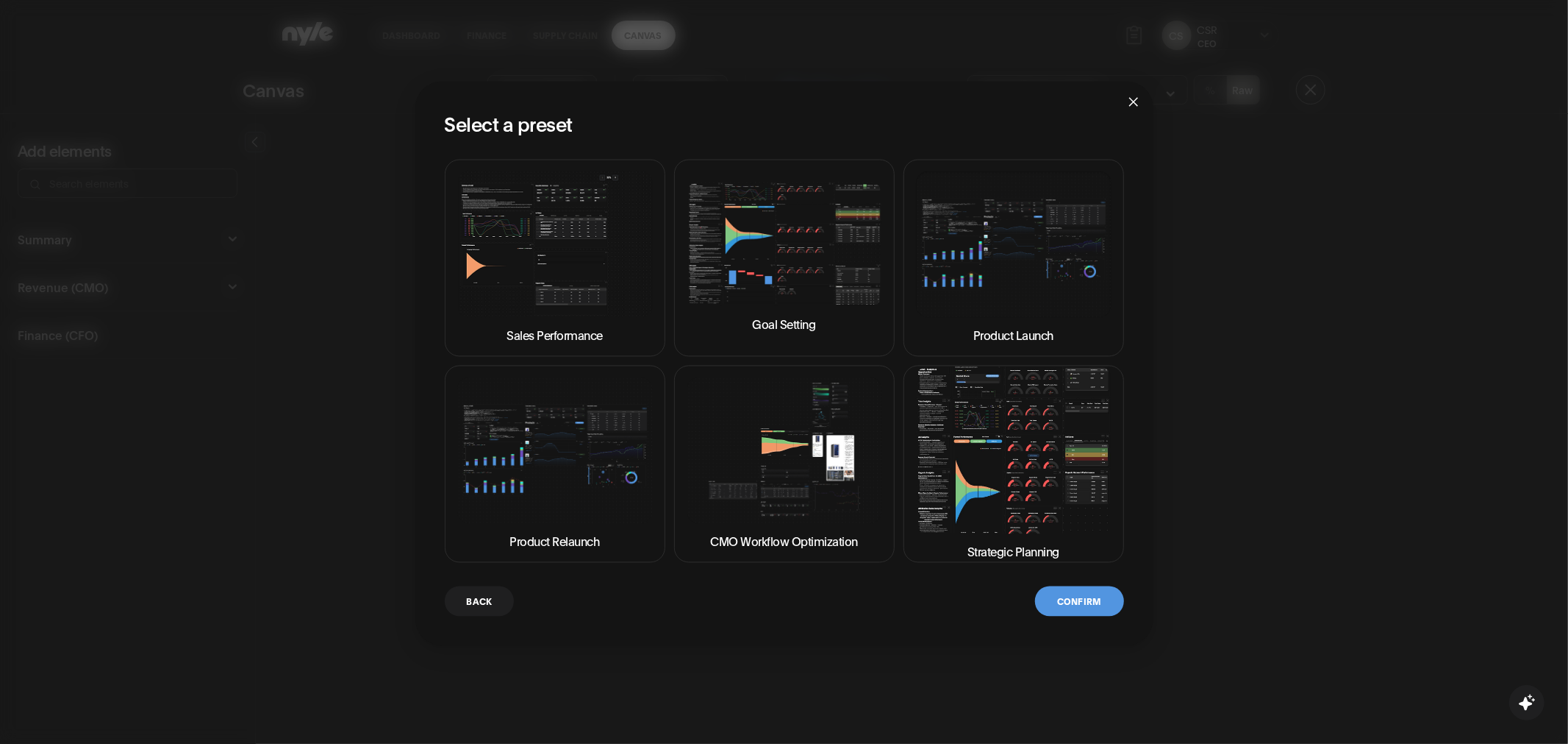
click at [1022, 481] on img at bounding box center [1014, 449] width 196 height 167
